Goal: Task Accomplishment & Management: Use online tool/utility

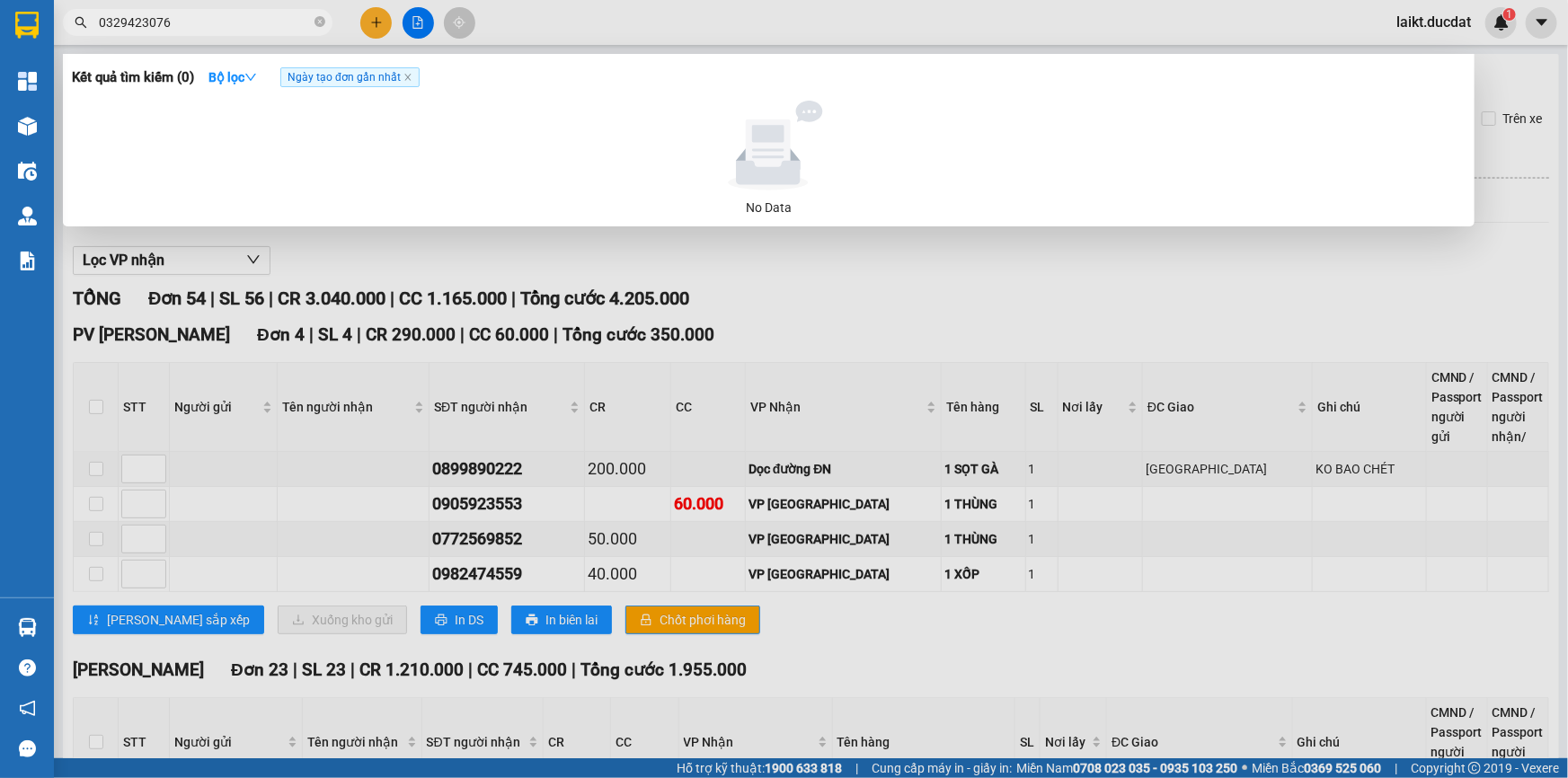
scroll to position [2832, 0]
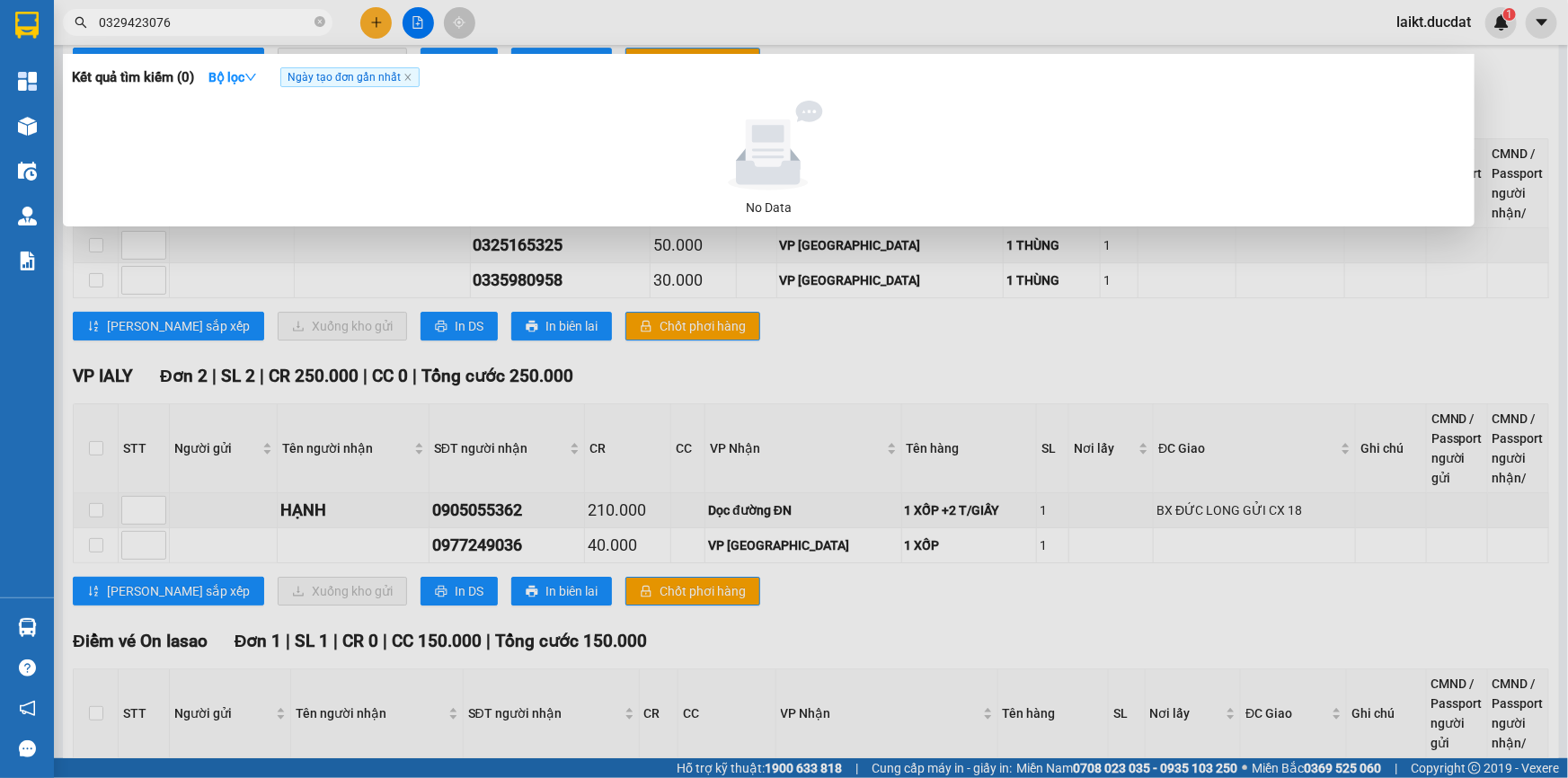
drag, startPoint x: 0, startPoint y: 0, endPoint x: 61, endPoint y: 35, distance: 70.3
click at [61, 35] on div "0329423076" at bounding box center [175, 23] width 350 height 27
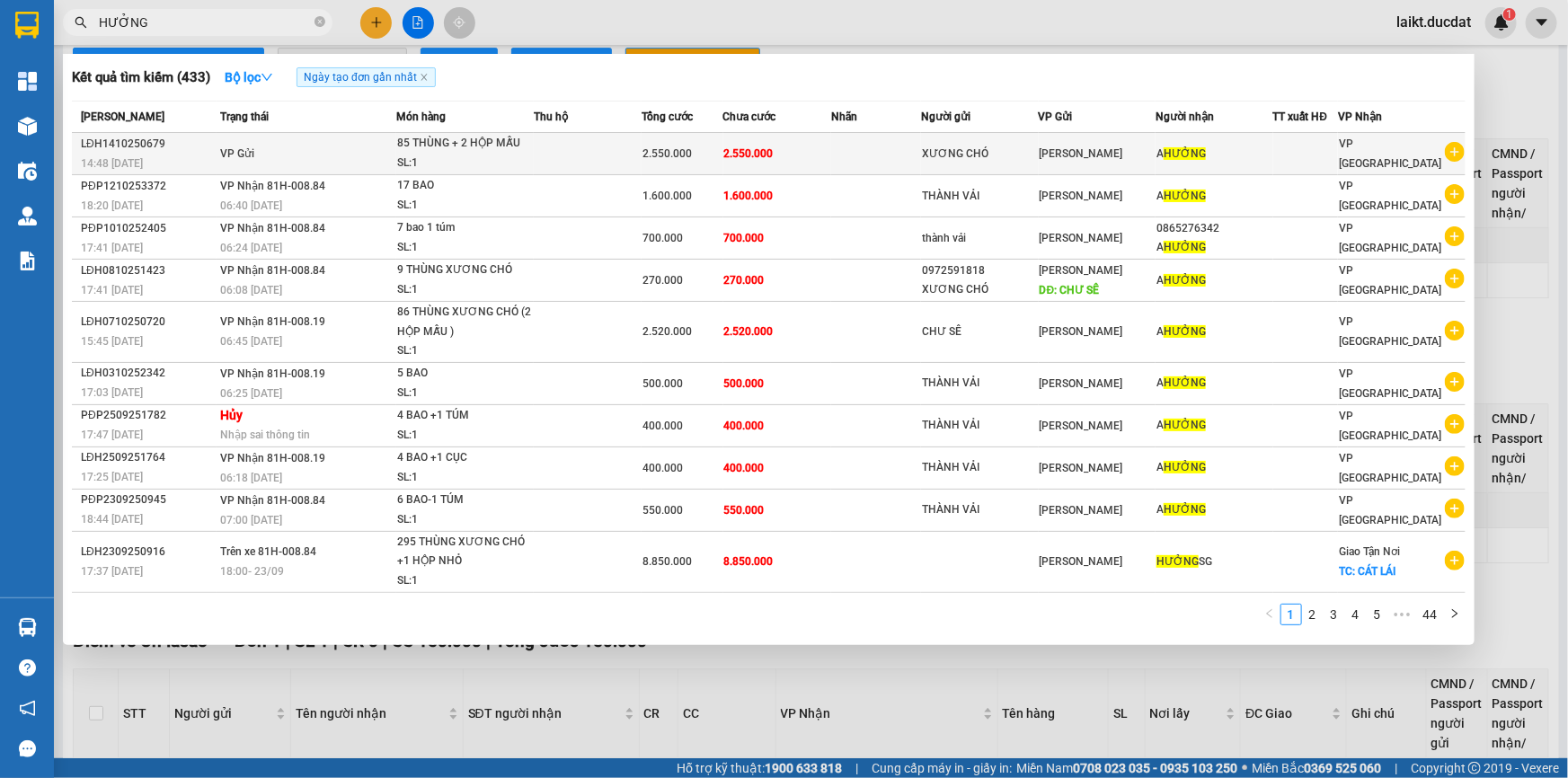
type input "HƯỞNG"
click at [521, 150] on div "85 THÙNG + 2 HỘP MẪU" at bounding box center [465, 144] width 135 height 20
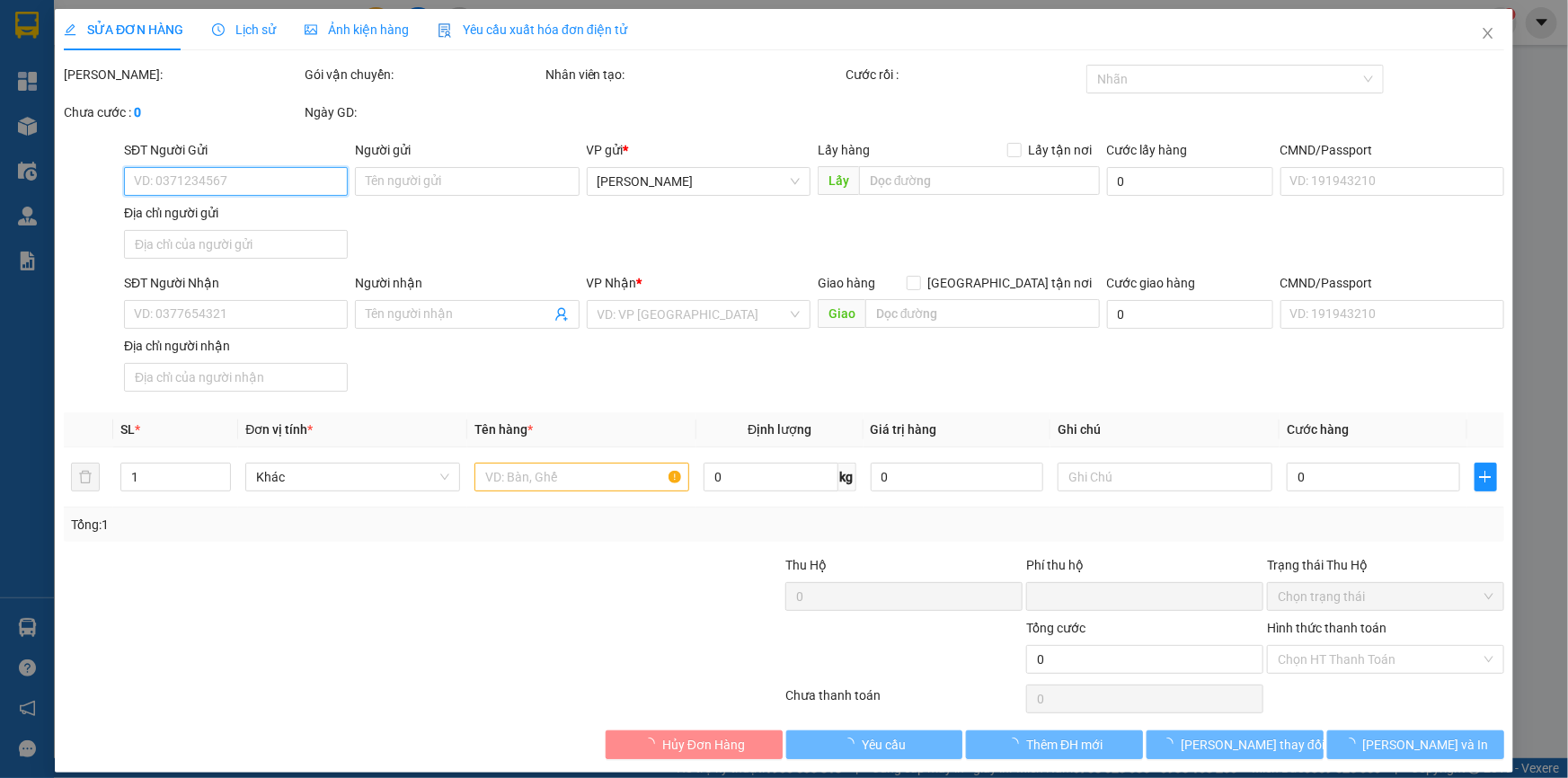
type input "XƯƠNG CHÓ"
type input "A HƯỞNG"
type input "0"
type input "2.550.000"
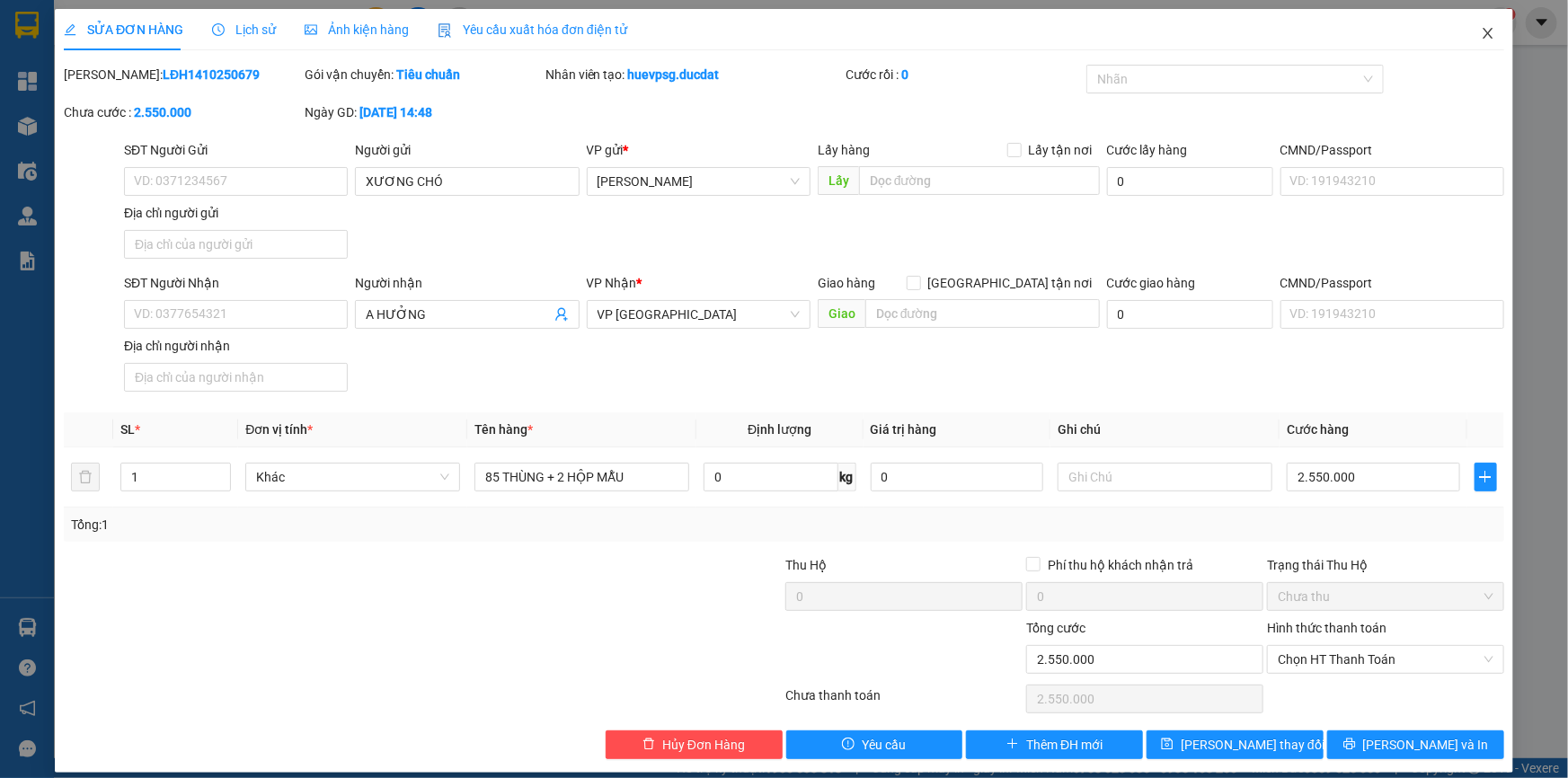
click at [1482, 35] on icon "close" at bounding box center [1489, 34] width 15 height 15
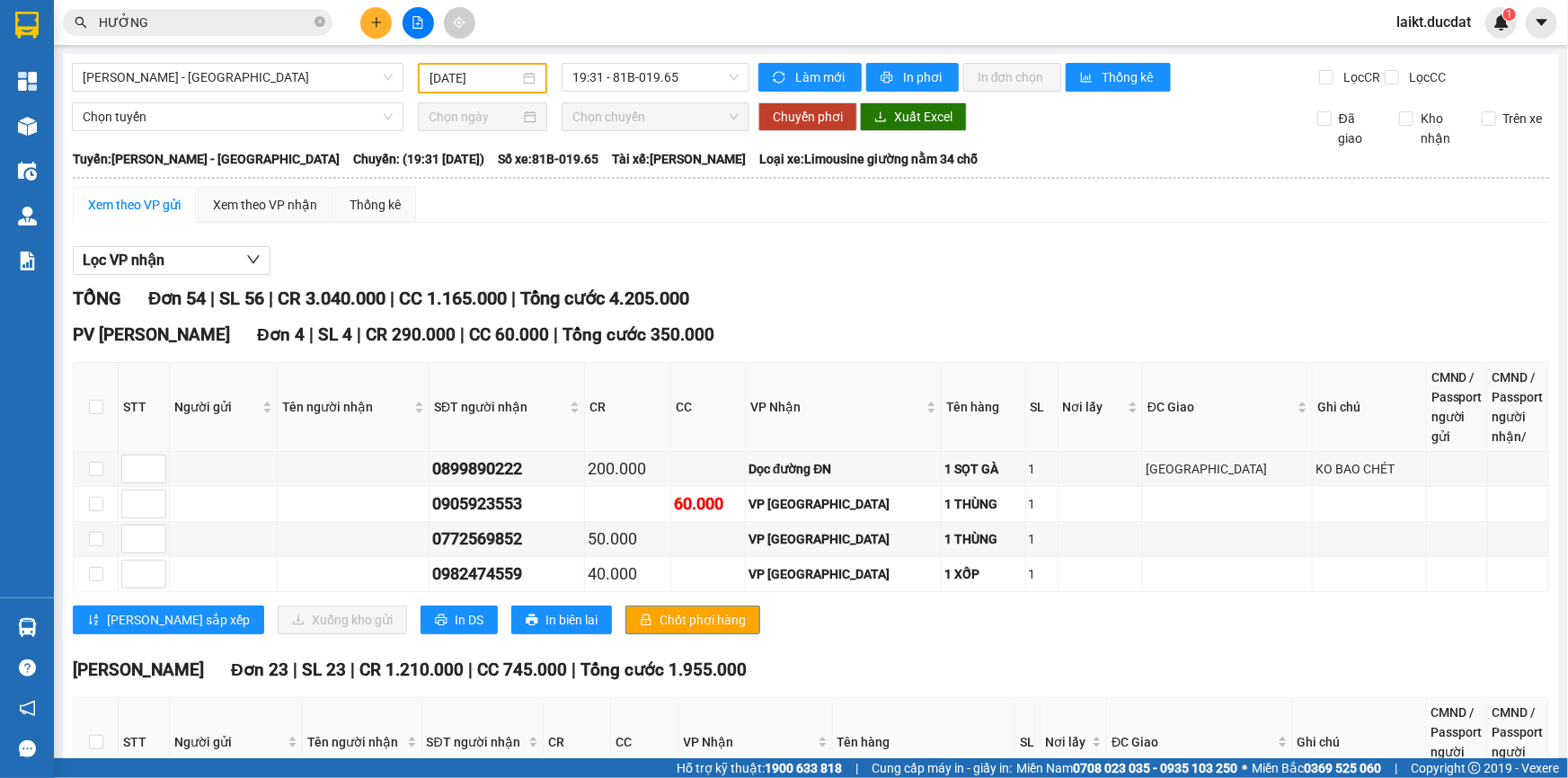
click at [195, 25] on input "HƯỞNG" at bounding box center [205, 23] width 212 height 20
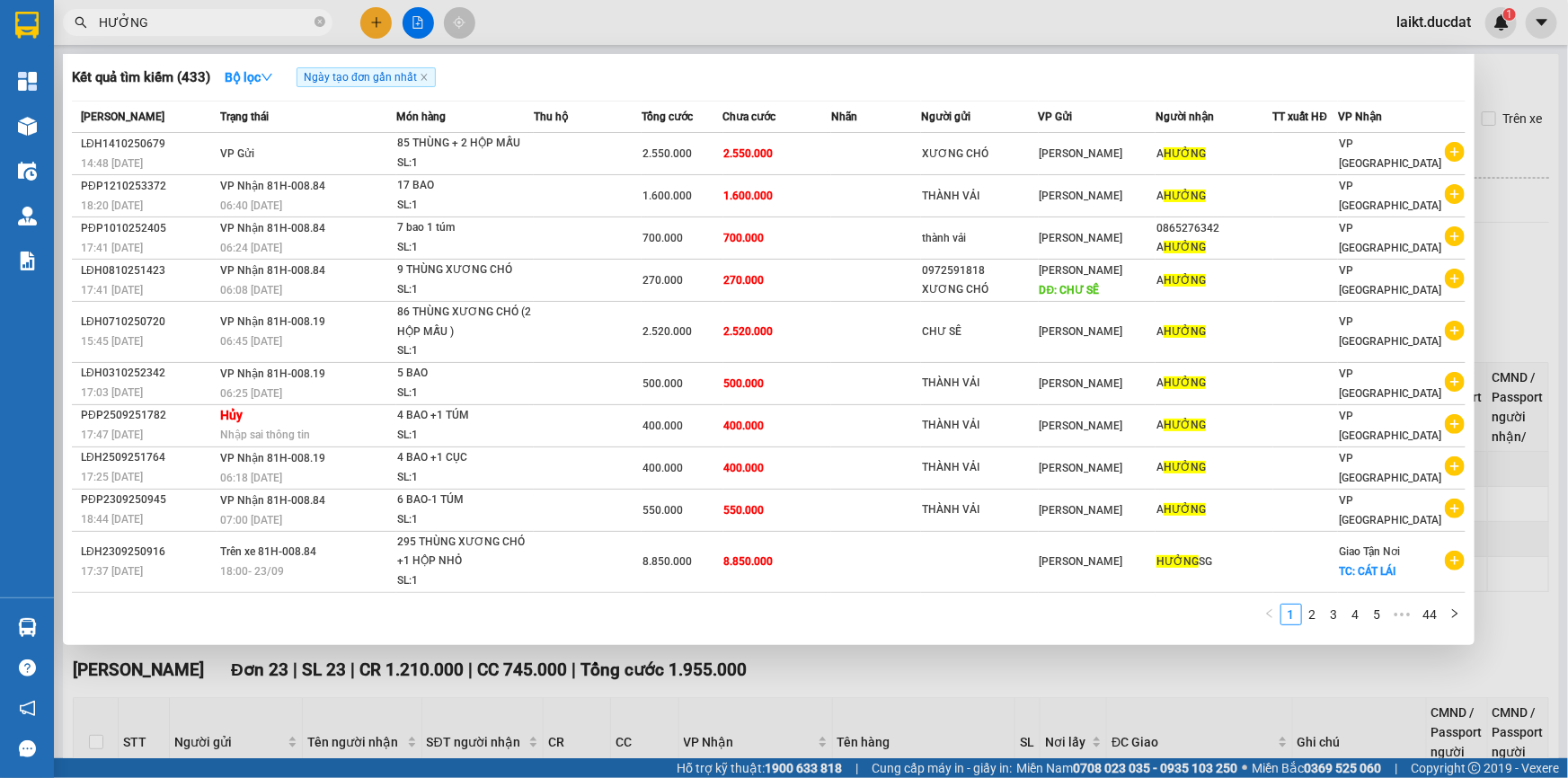
click at [796, 669] on div at bounding box center [784, 389] width 1568 height 778
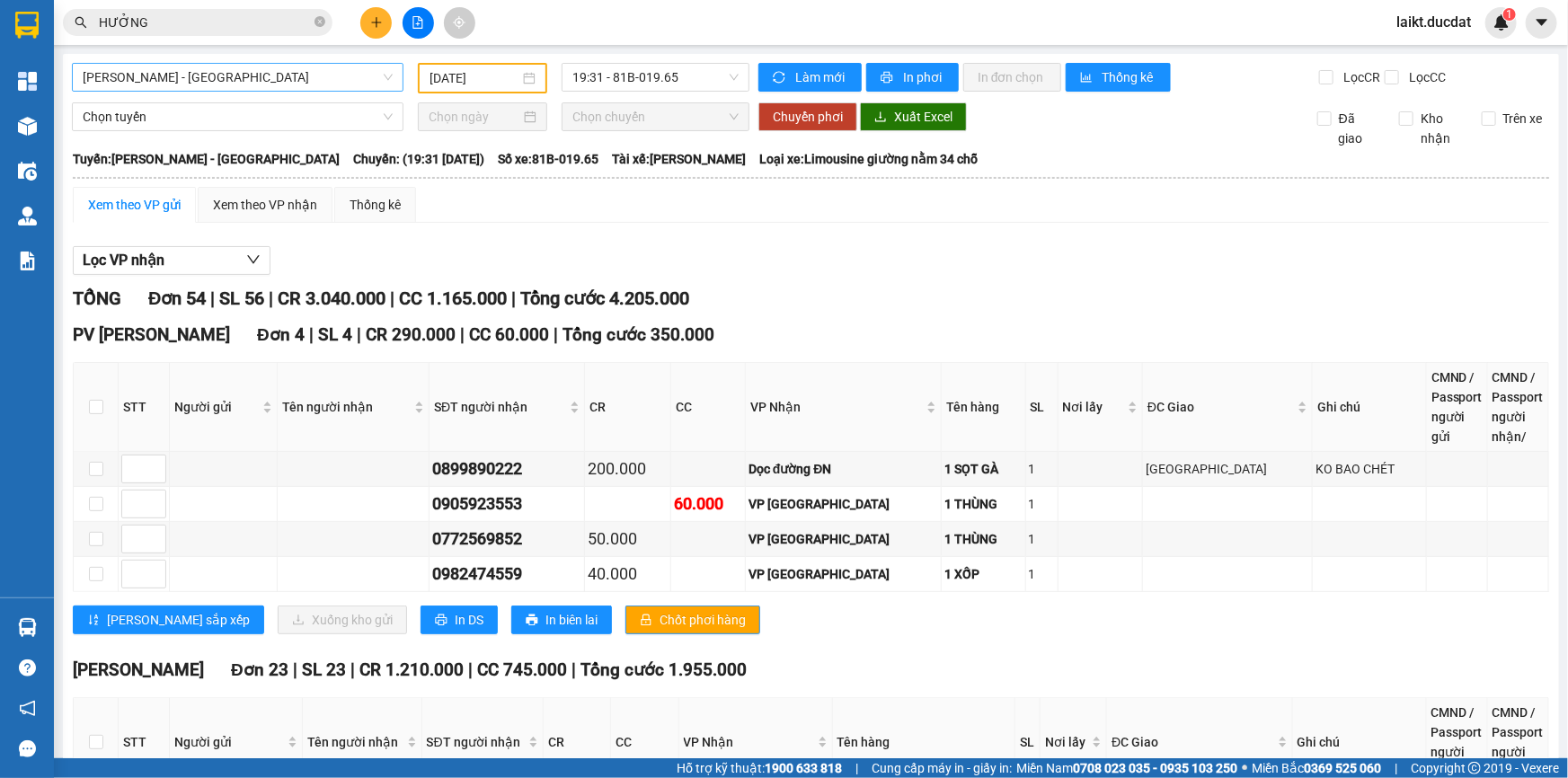
click at [198, 78] on span "[PERSON_NAME] - [GEOGRAPHIC_DATA]" at bounding box center [238, 77] width 310 height 27
